Goal: Information Seeking & Learning: Learn about a topic

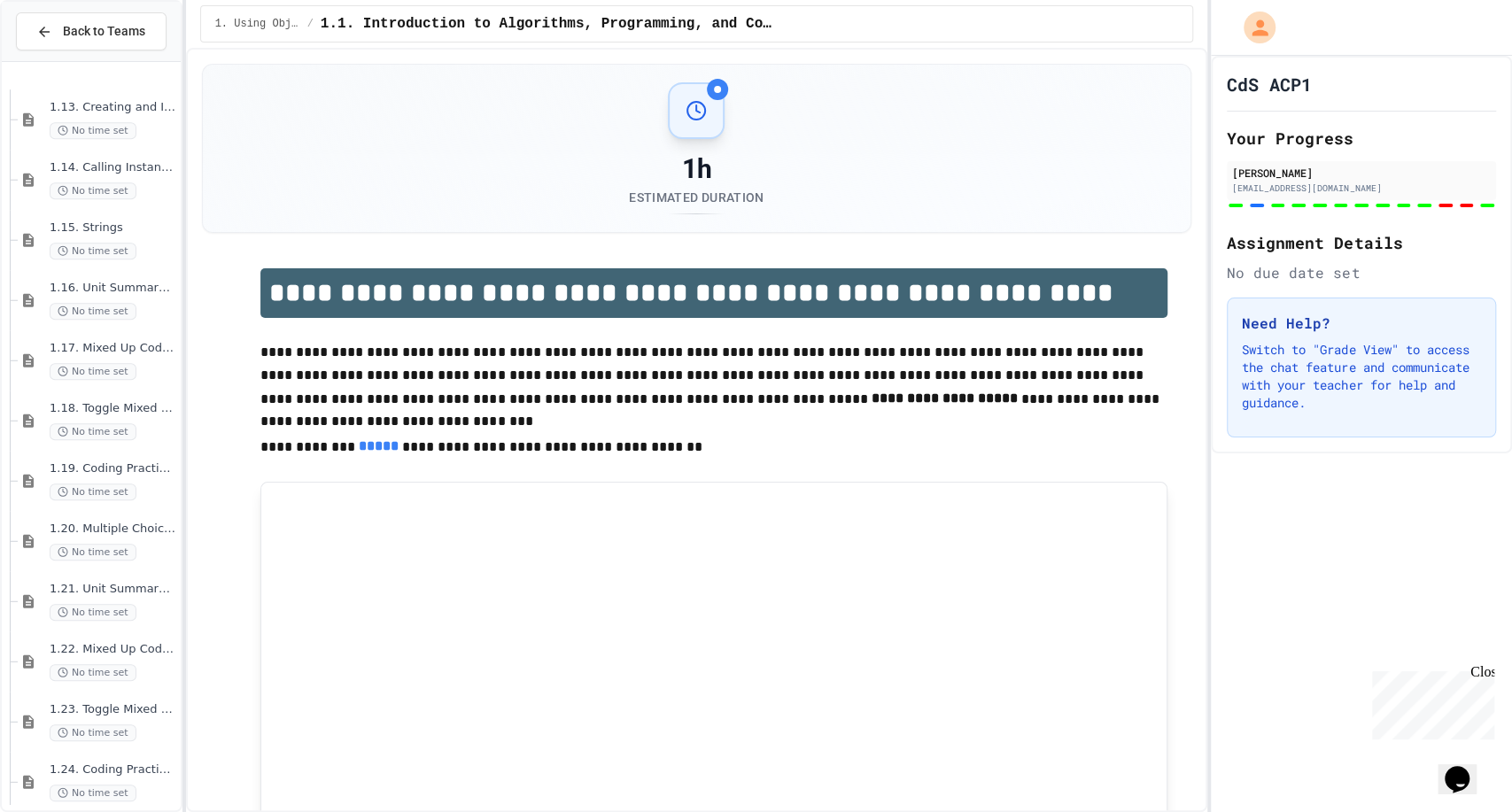
scroll to position [912, 0]
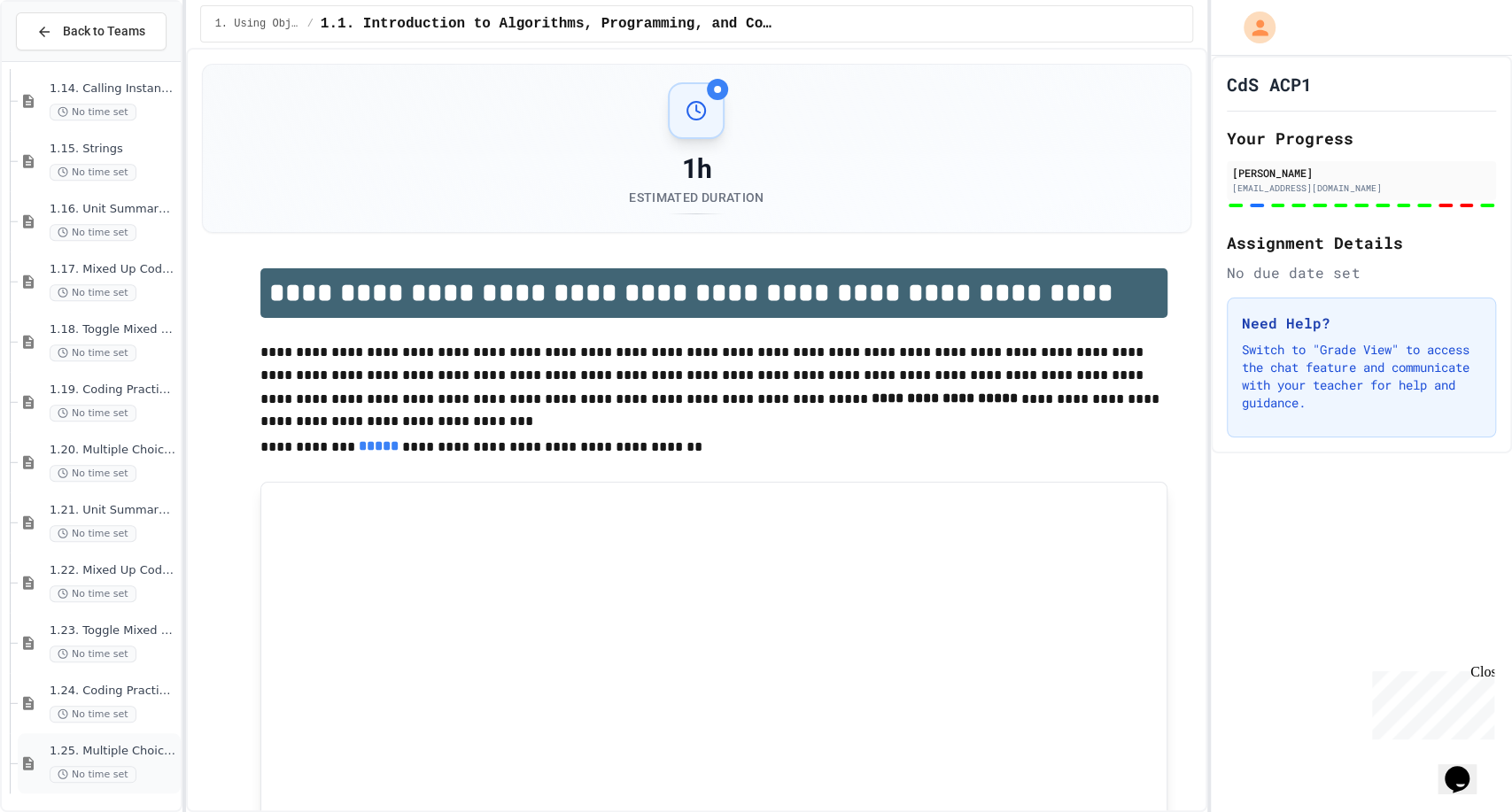
click at [127, 745] on span "1.25. Multiple Choice Exercises for Unit 1b (1.9-1.15)" at bounding box center [113, 750] width 127 height 15
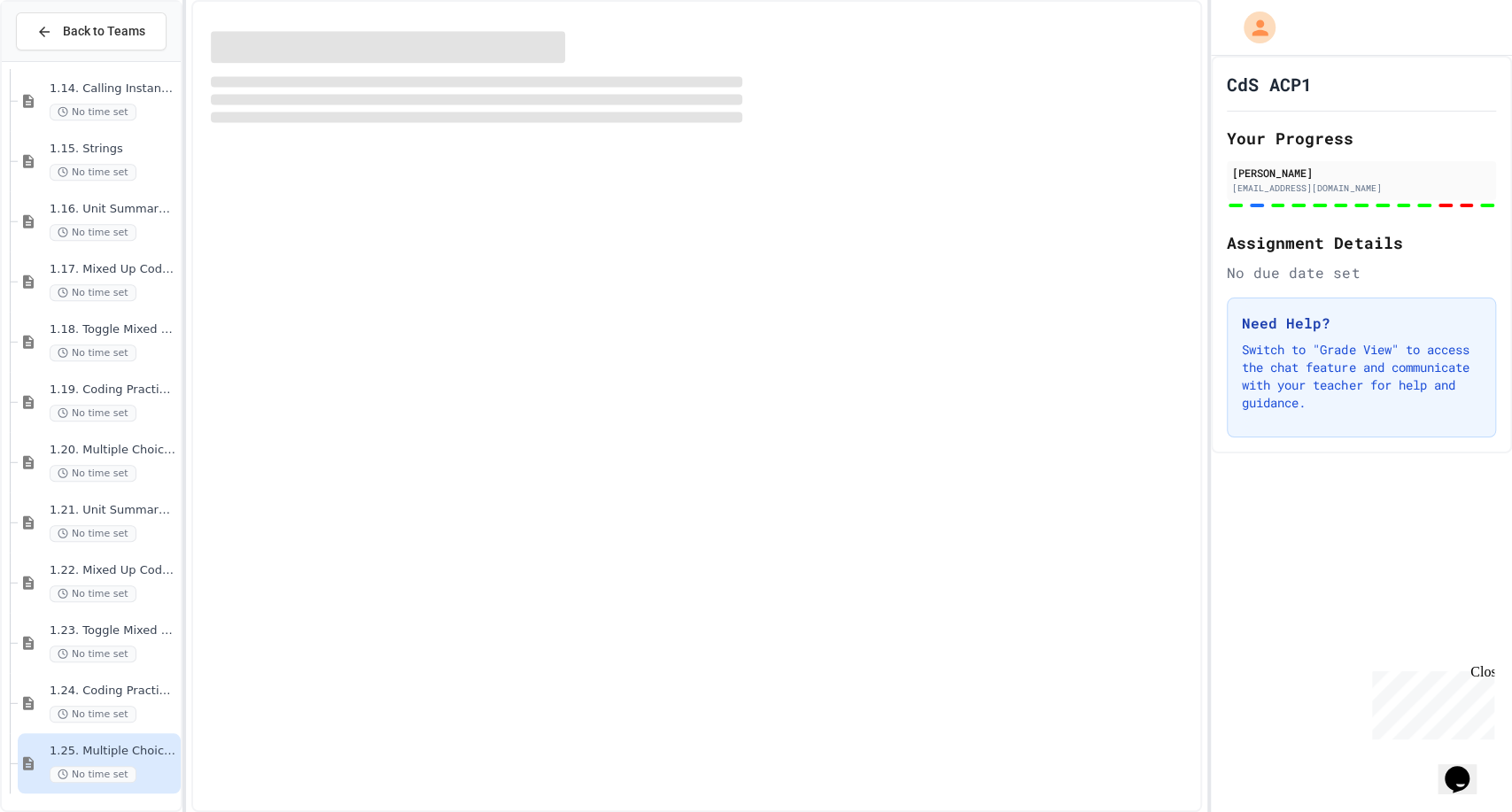
scroll to position [890, 0]
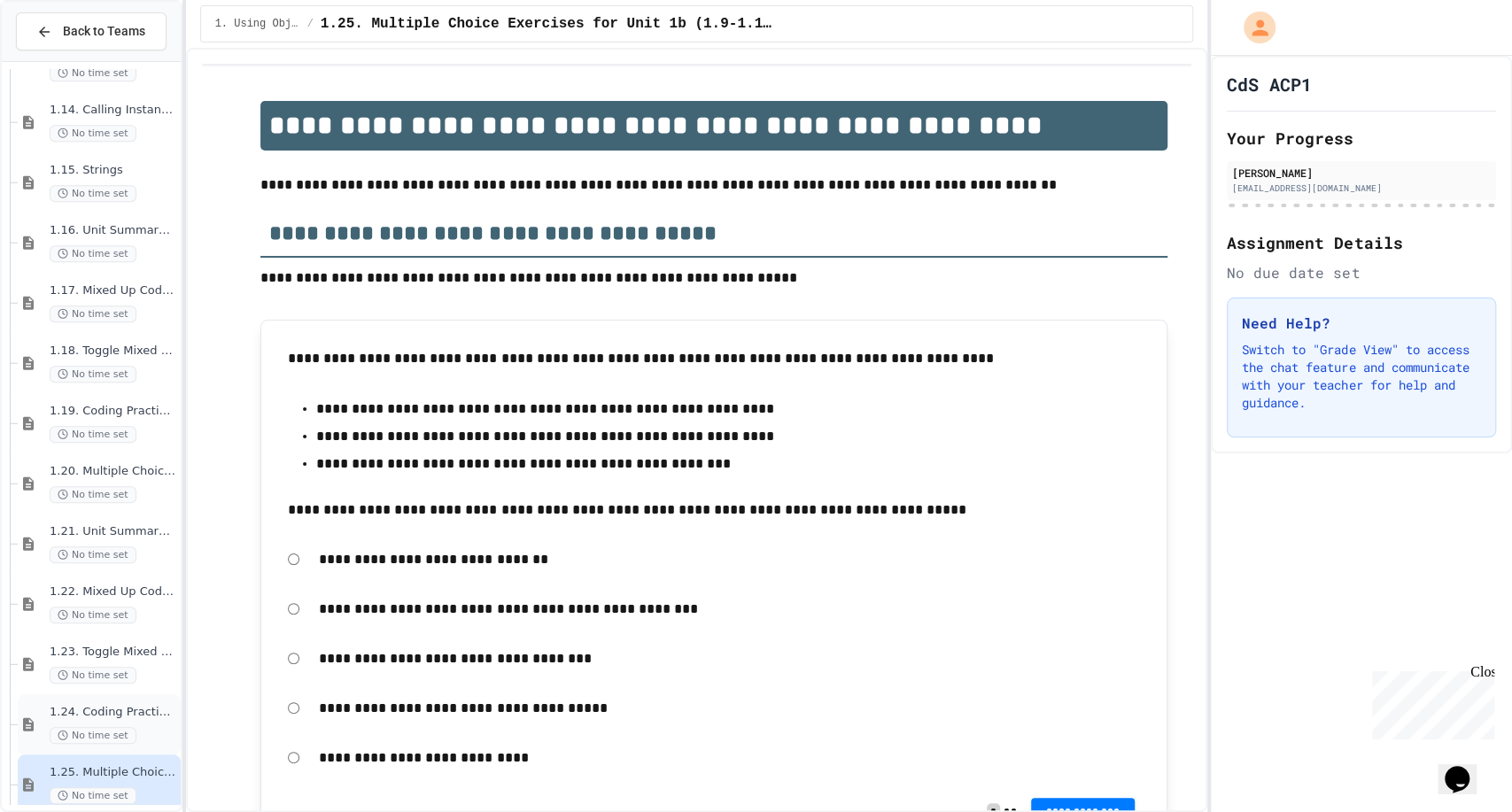
click at [119, 700] on div "1.24. Coding Practice 1b (1.7-1.15) No time set" at bounding box center [99, 725] width 163 height 61
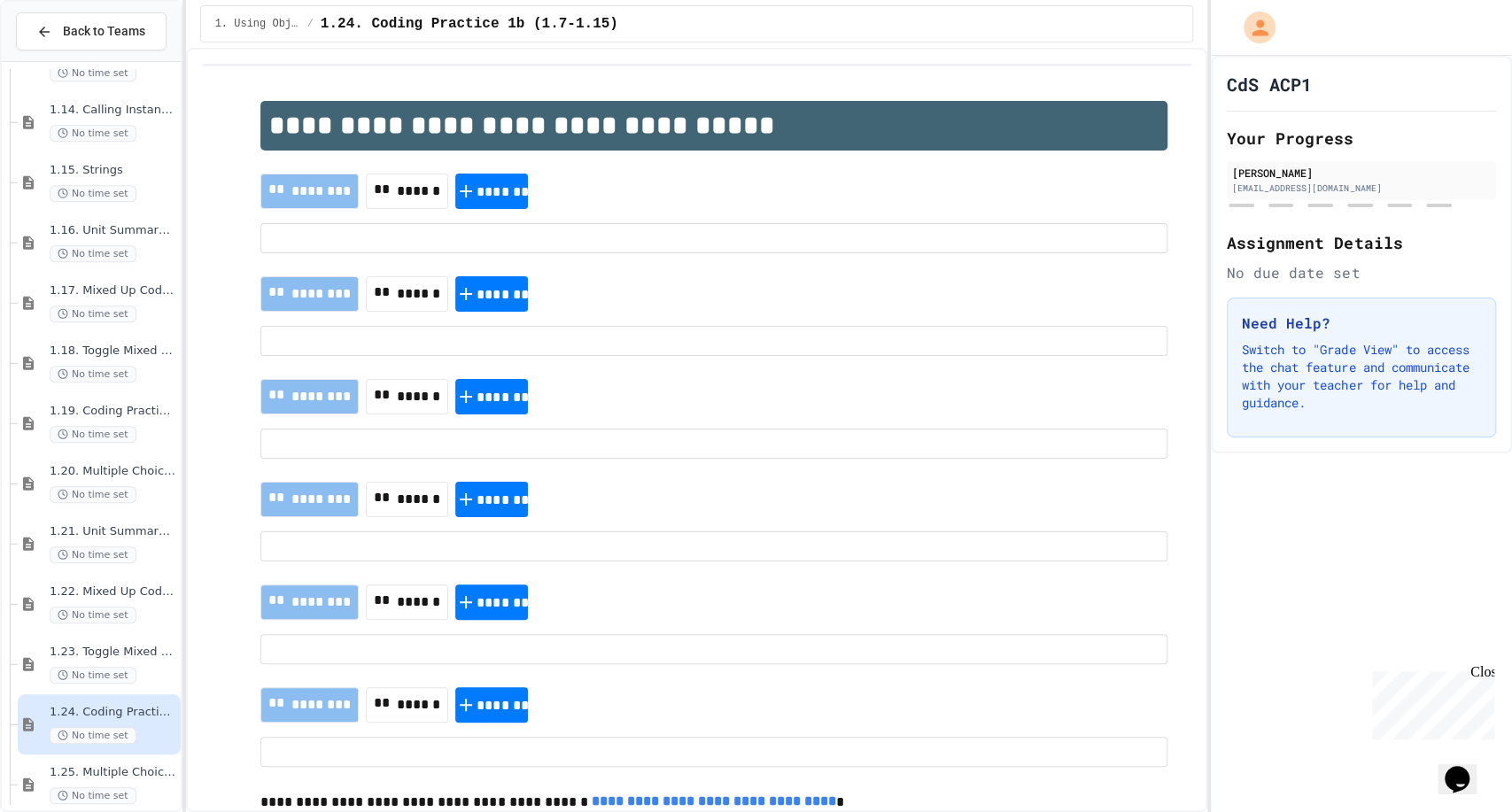
click at [130, 674] on span "No time set" at bounding box center [93, 675] width 86 height 17
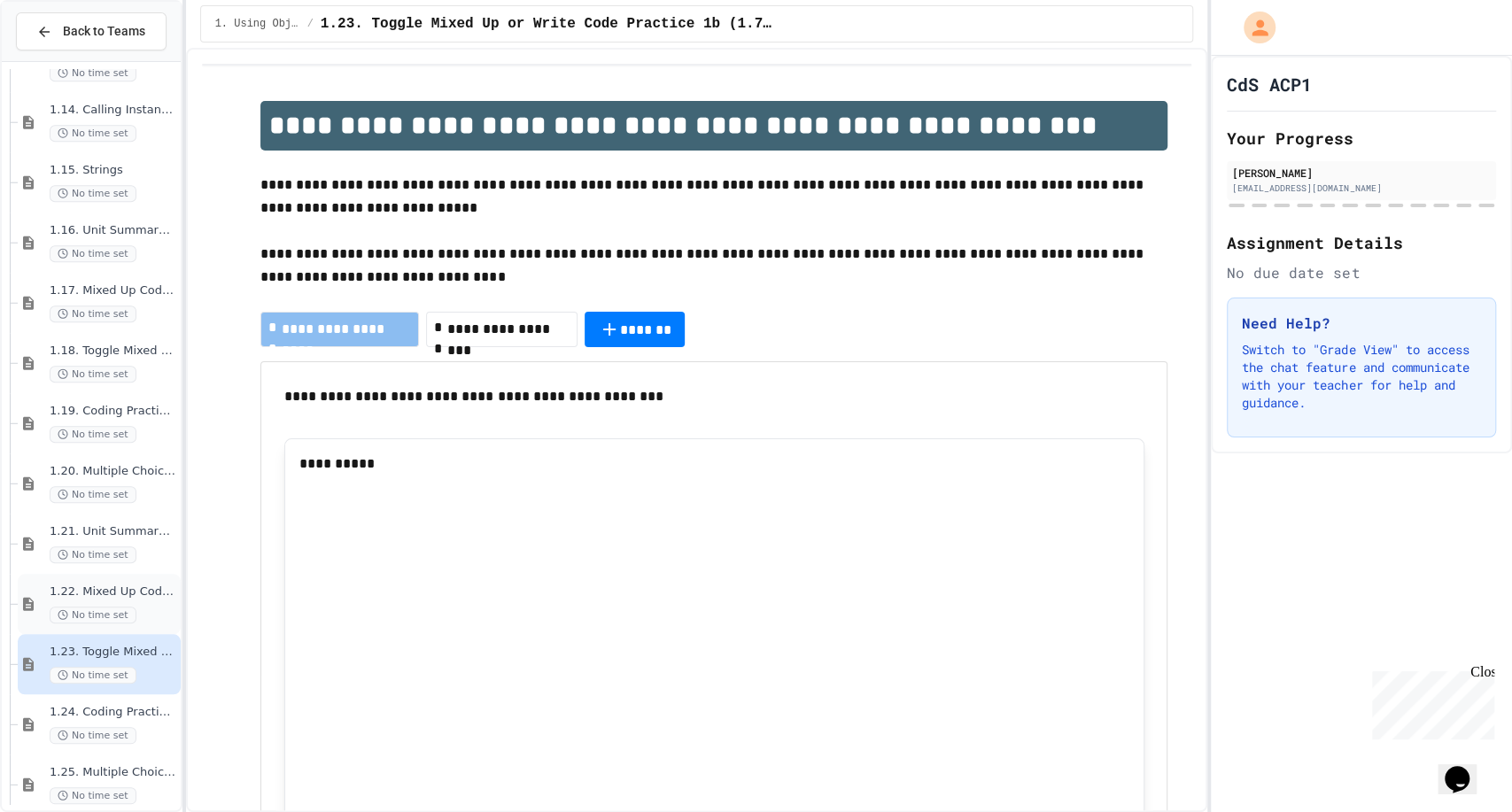
click at [121, 611] on span "No time set" at bounding box center [93, 614] width 86 height 17
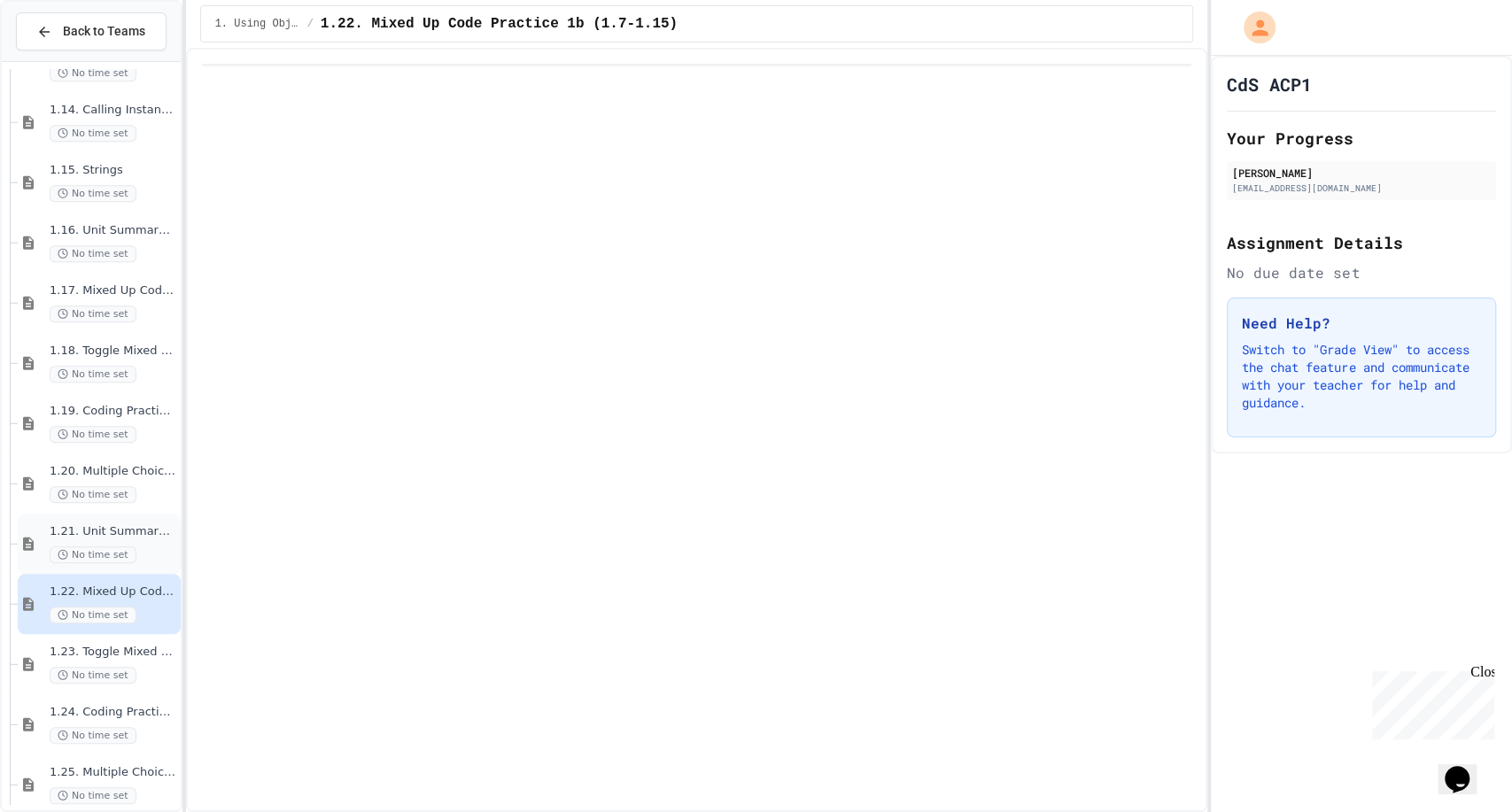
click at [128, 529] on span "1.21. Unit Summary 1b (1.7-1.15)" at bounding box center [113, 531] width 127 height 15
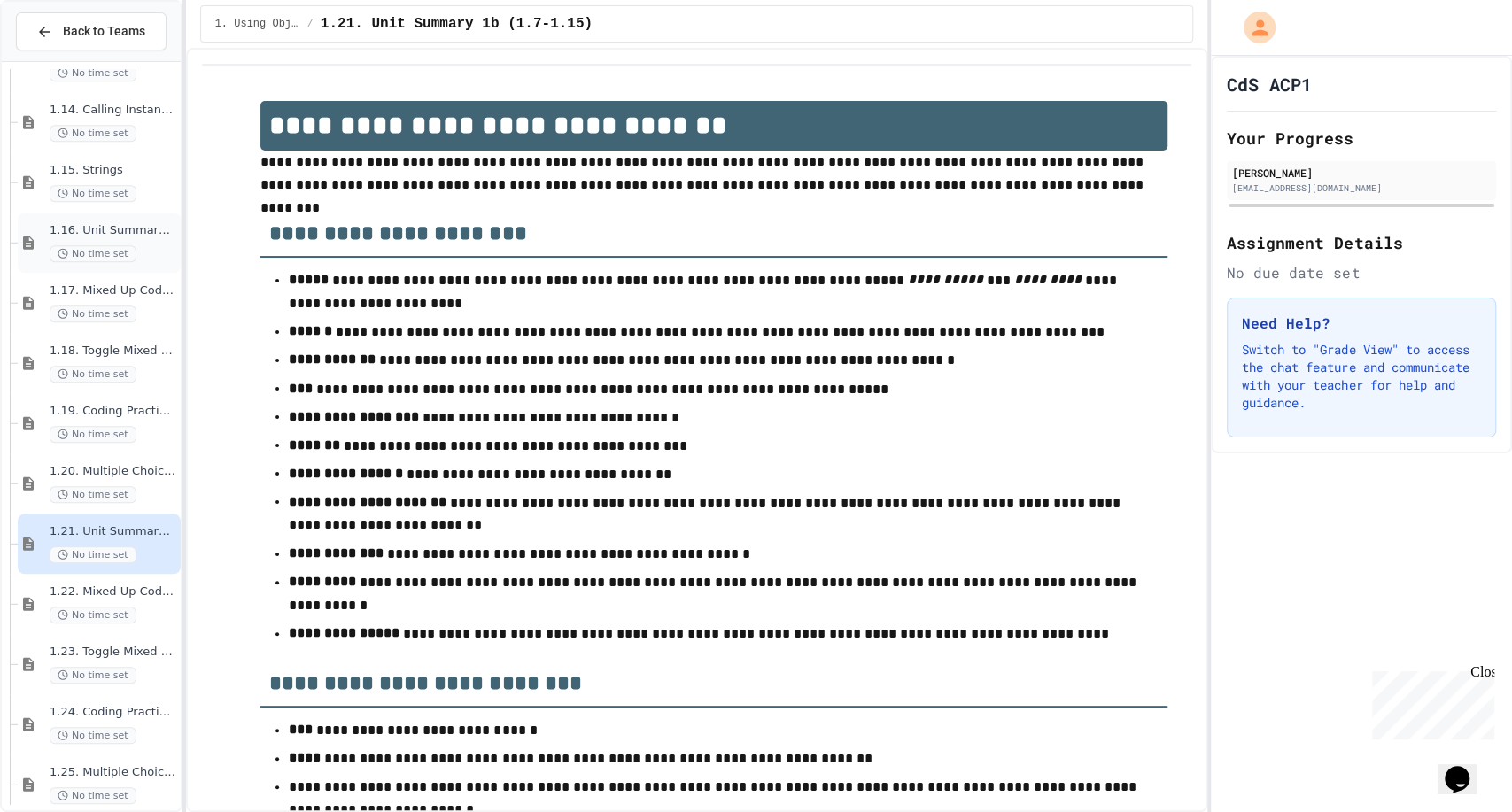
click at [130, 250] on span "No time set" at bounding box center [93, 253] width 86 height 17
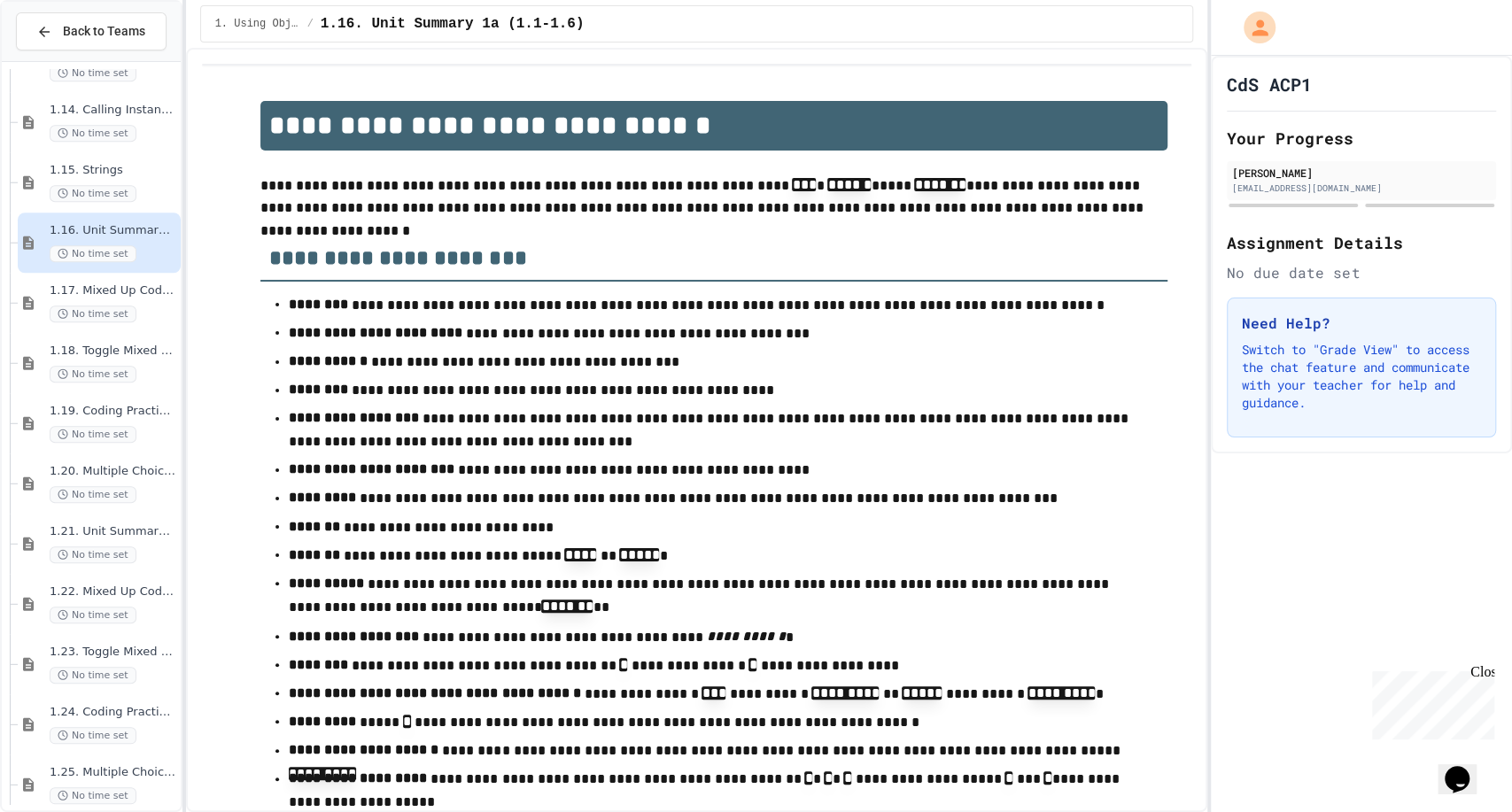
click at [134, 212] on div "1.16. Unit Summary 1a (1.1-1.6) No time set" at bounding box center [99, 242] width 163 height 61
click at [135, 193] on div "No time set" at bounding box center [113, 193] width 127 height 17
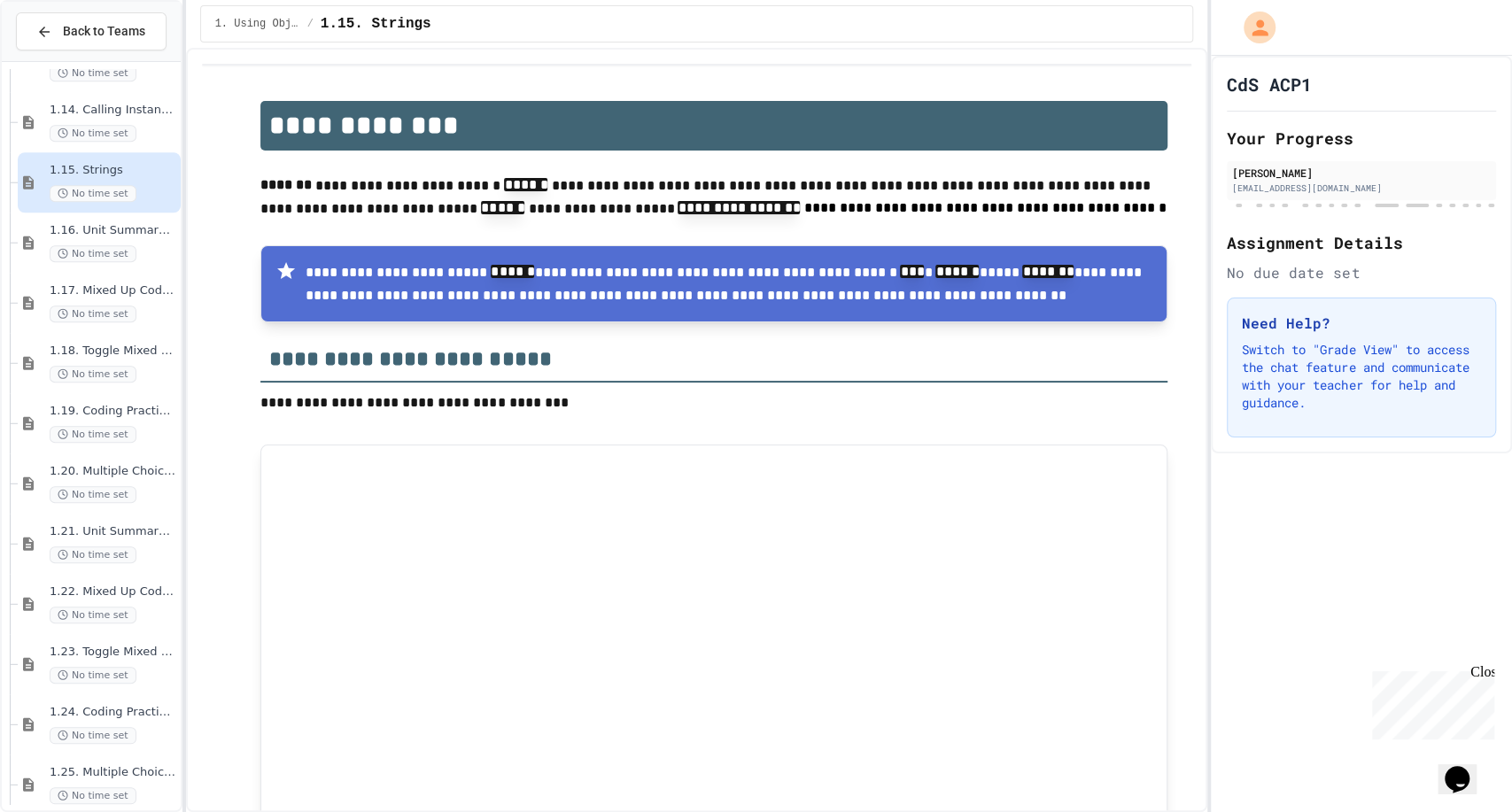
scroll to position [854, 0]
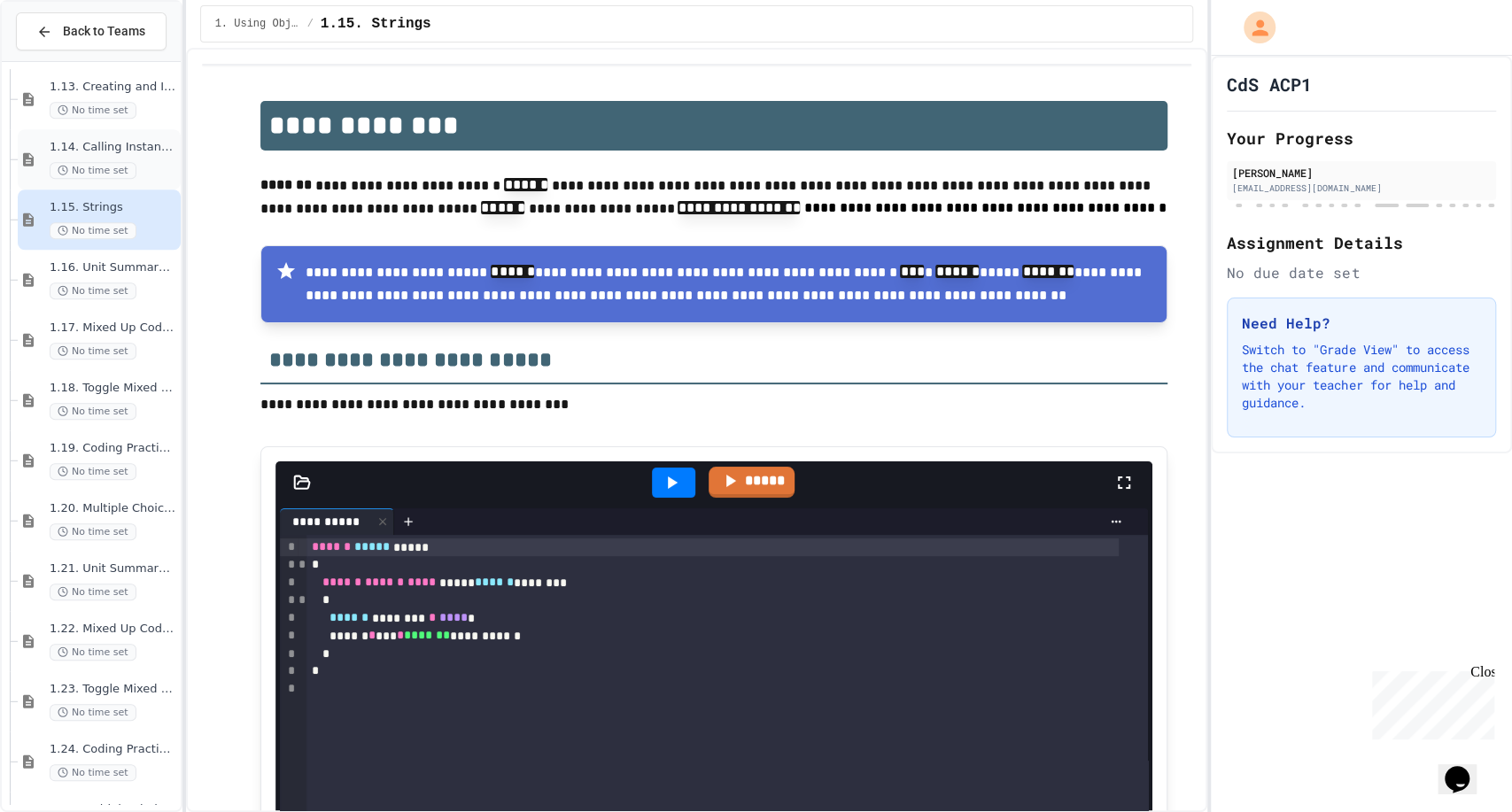
click at [70, 151] on span "1.14. Calling Instance Methods" at bounding box center [113, 147] width 127 height 15
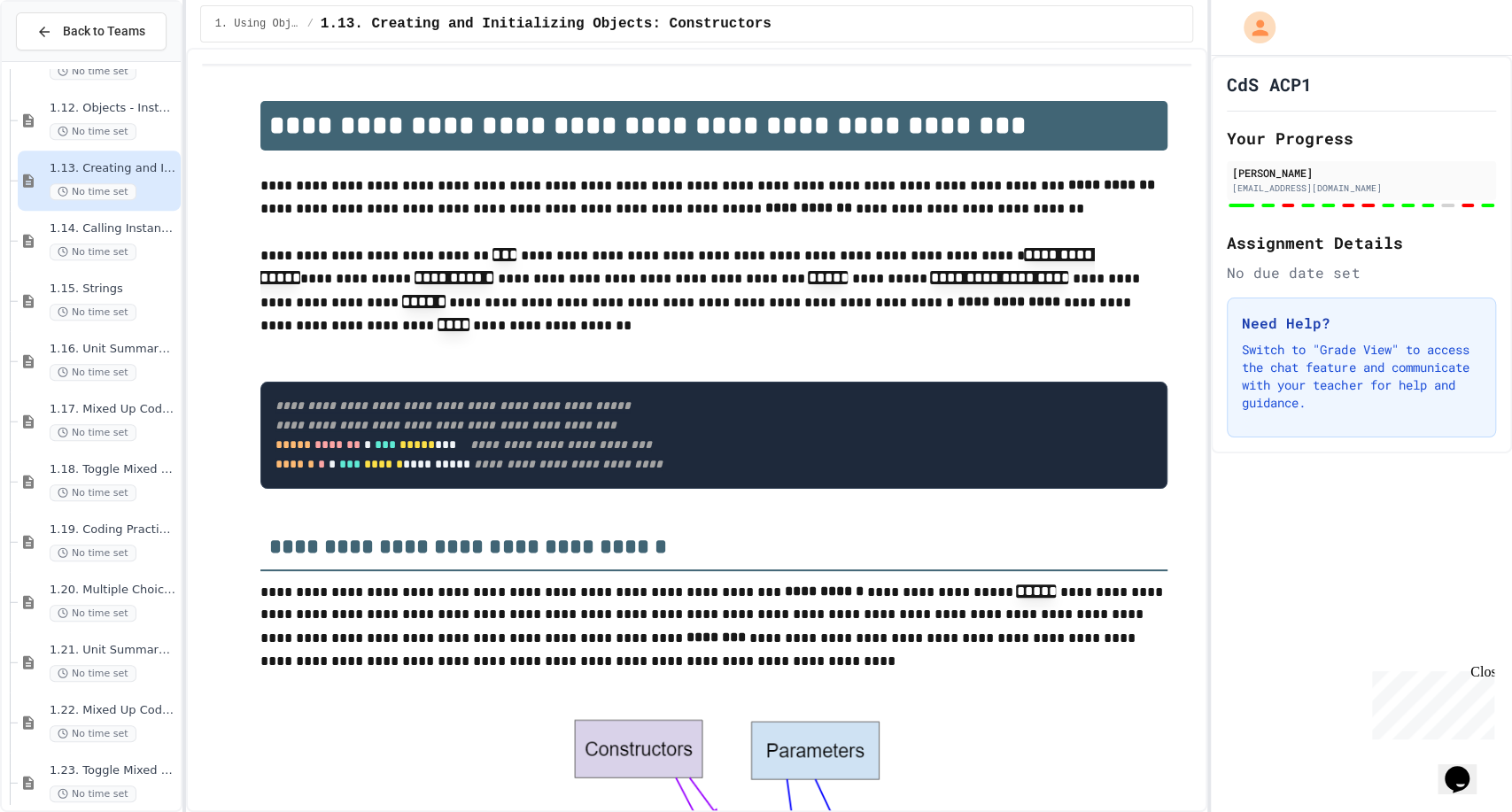
scroll to position [759, 0]
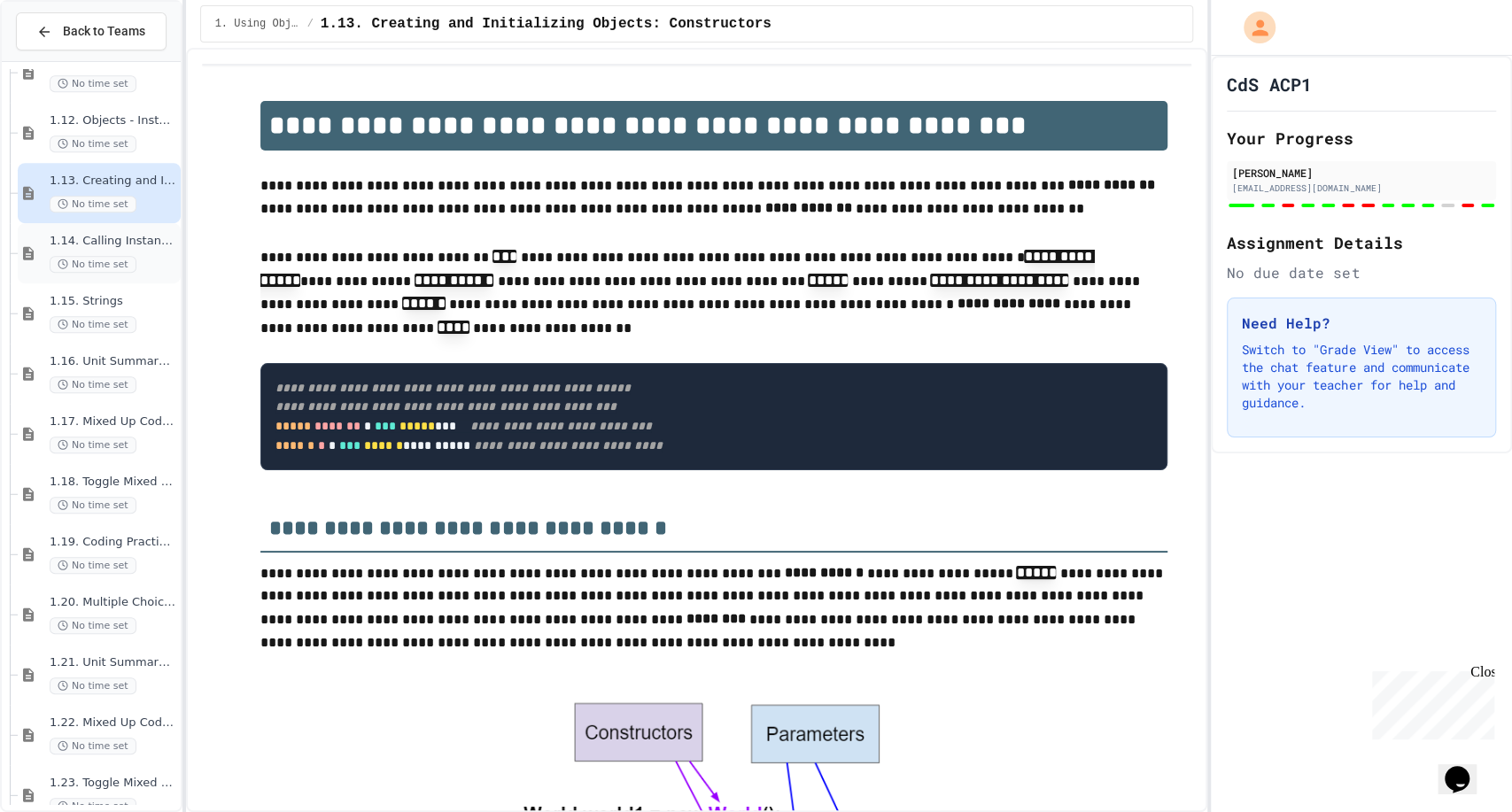
click at [106, 279] on div "1.14. Calling Instance Methods No time set" at bounding box center [99, 253] width 163 height 61
